Goal: Task Accomplishment & Management: Use online tool/utility

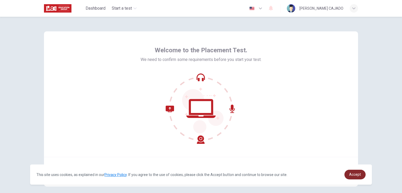
click at [352, 170] on link "Accept" at bounding box center [355, 175] width 21 height 10
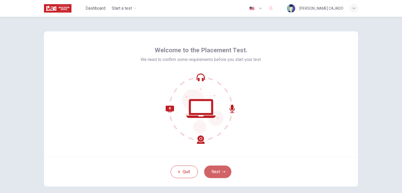
click at [216, 174] on button "Next" at bounding box center [217, 172] width 27 height 13
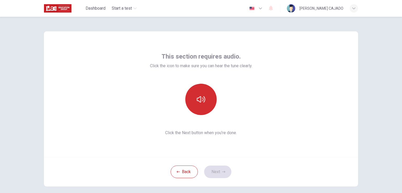
click at [198, 109] on button "button" at bounding box center [201, 99] width 31 height 31
click at [198, 108] on button "button" at bounding box center [201, 99] width 31 height 31
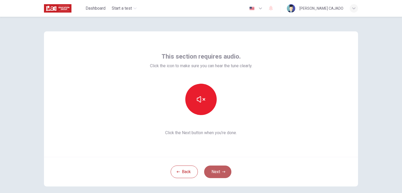
click at [220, 175] on button "Next" at bounding box center [217, 172] width 27 height 13
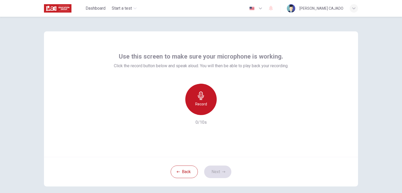
click at [205, 99] on div "Record" at bounding box center [201, 99] width 31 height 31
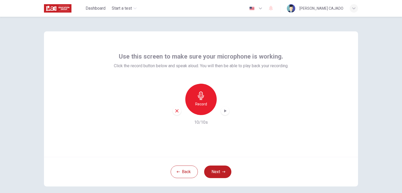
click at [224, 109] on icon "button" at bounding box center [225, 110] width 5 height 5
click at [221, 174] on button "Next" at bounding box center [217, 172] width 27 height 13
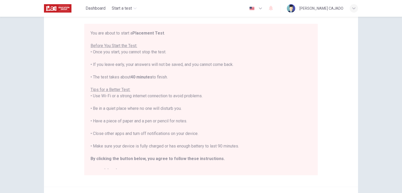
scroll to position [52, 0]
